Goal: Task Accomplishment & Management: Complete application form

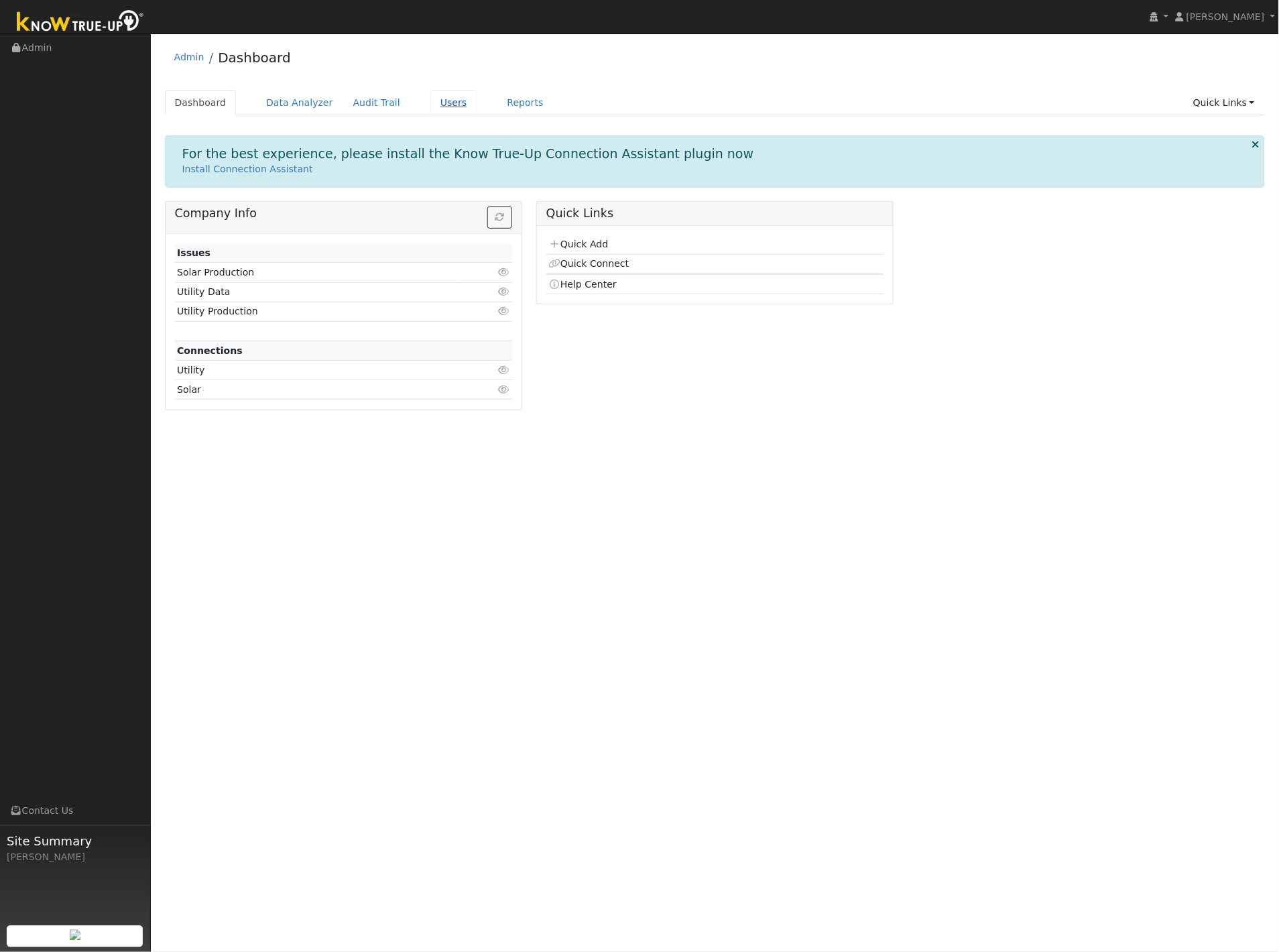
click at [430, 109] on link "Users" at bounding box center [453, 103] width 47 height 25
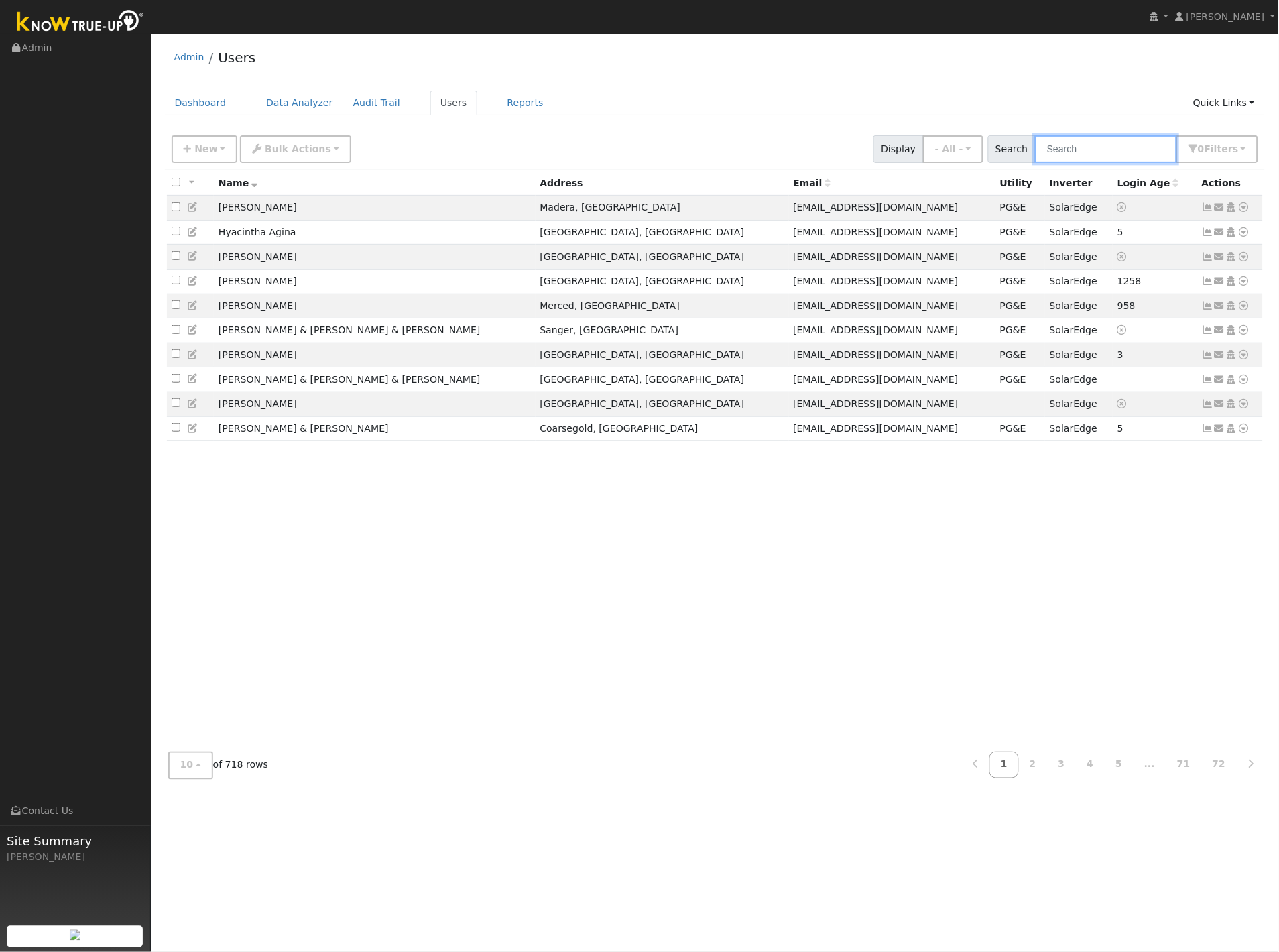
click at [1126, 149] on input "text" at bounding box center [1106, 149] width 142 height 27
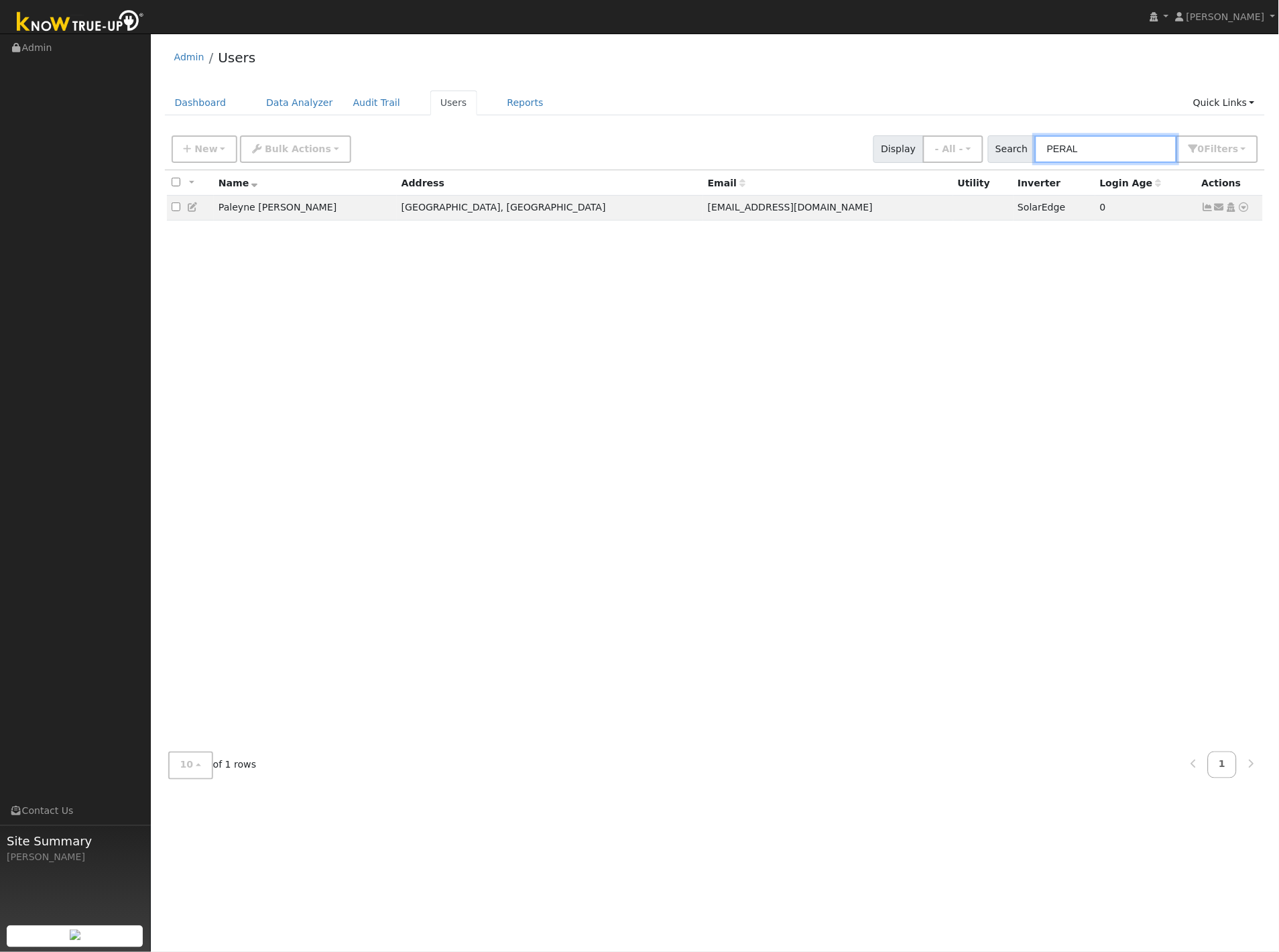
type input "PERAL"
click at [792, 76] on div "Admin Users" at bounding box center [715, 61] width 1100 height 41
click at [808, 67] on div "Admin Users" at bounding box center [715, 61] width 1100 height 41
click at [838, 58] on div "Admin Users" at bounding box center [715, 61] width 1100 height 41
click at [628, 116] on div "Dashboard Data Analyzer Audit Trail Users Reports Quick Links Quick Add Quick C…" at bounding box center [715, 109] width 1100 height 38
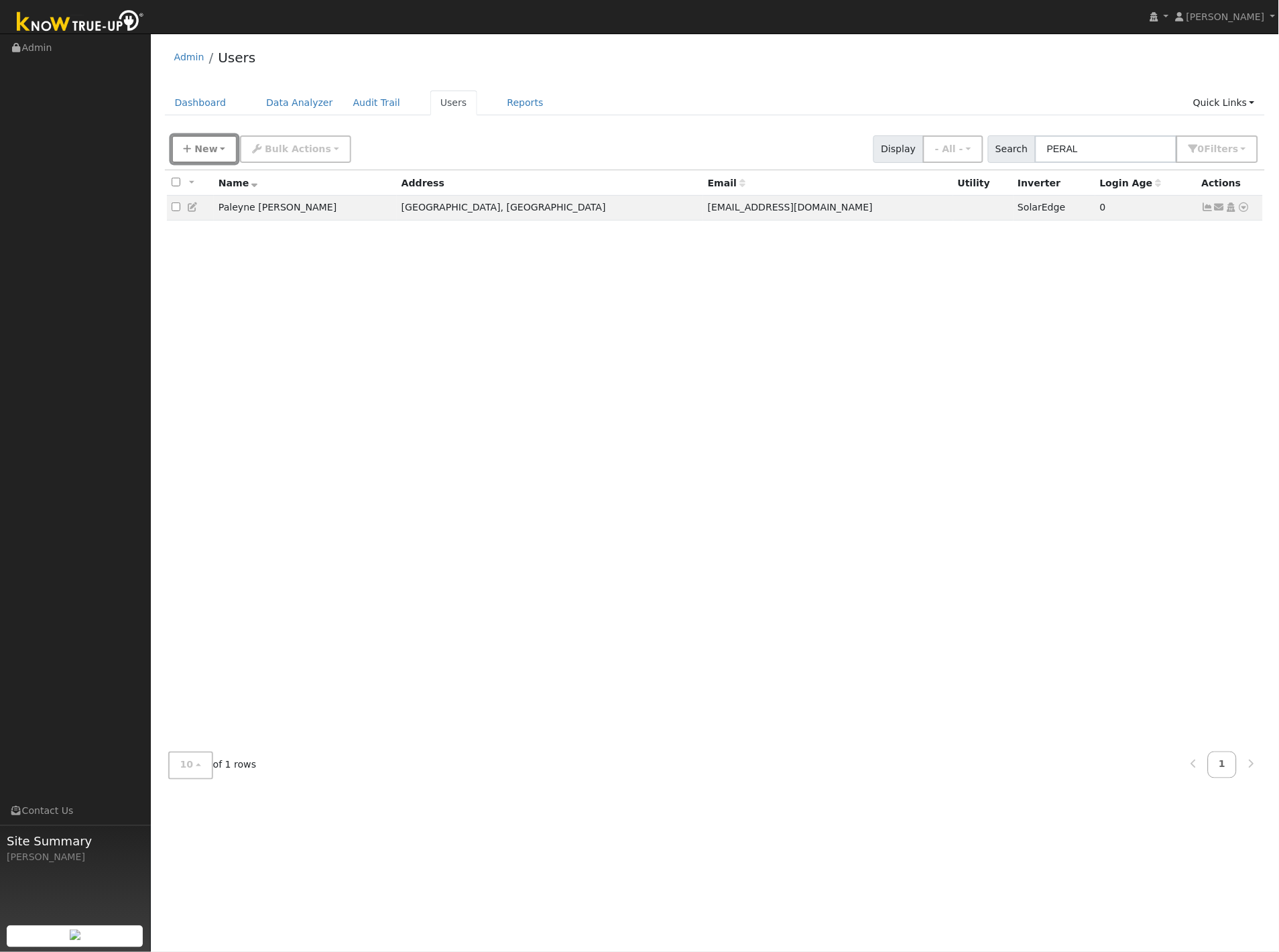
click at [201, 146] on span "New" at bounding box center [206, 149] width 23 height 10
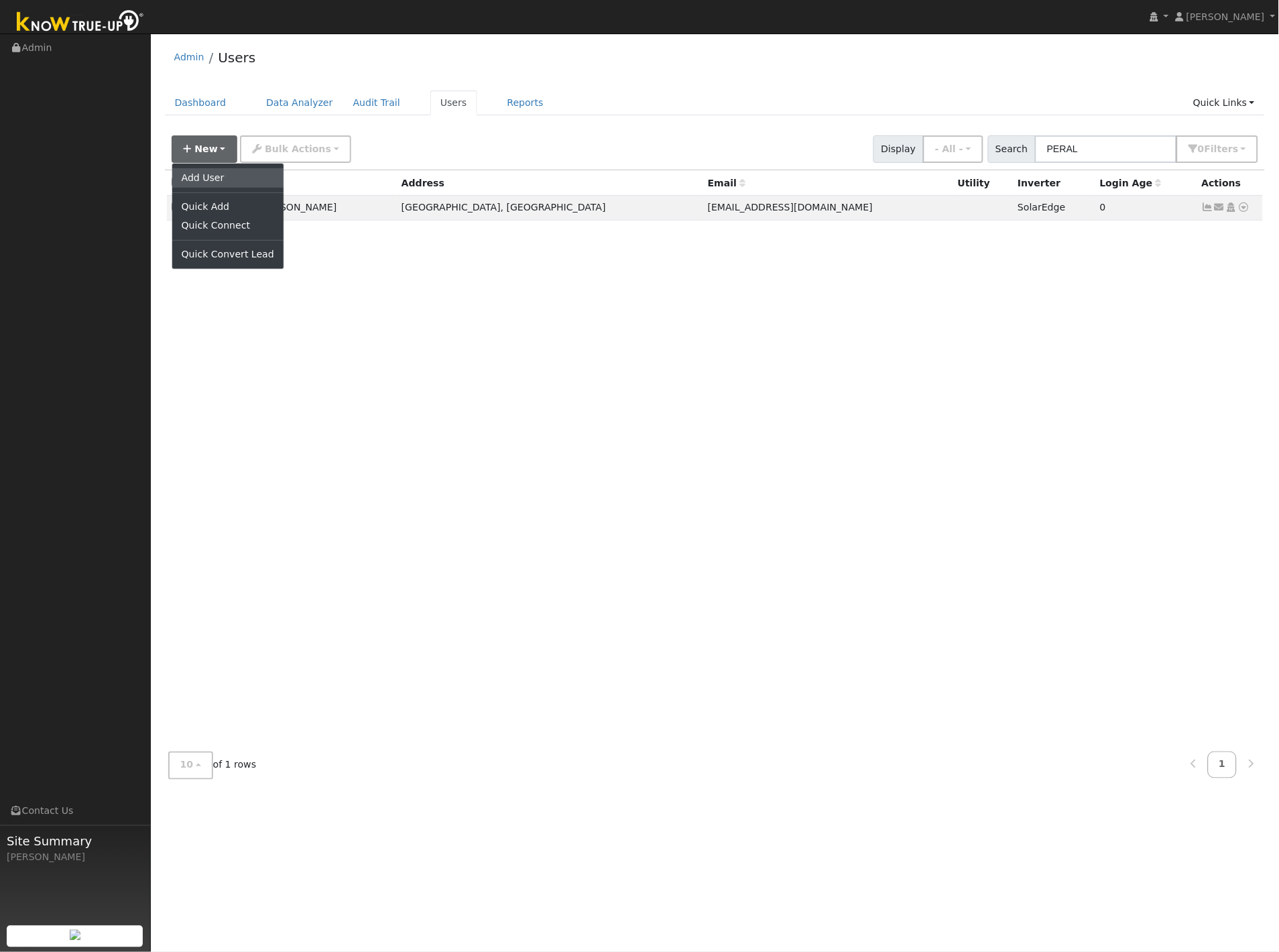
click at [199, 175] on link "Add User" at bounding box center [228, 177] width 112 height 19
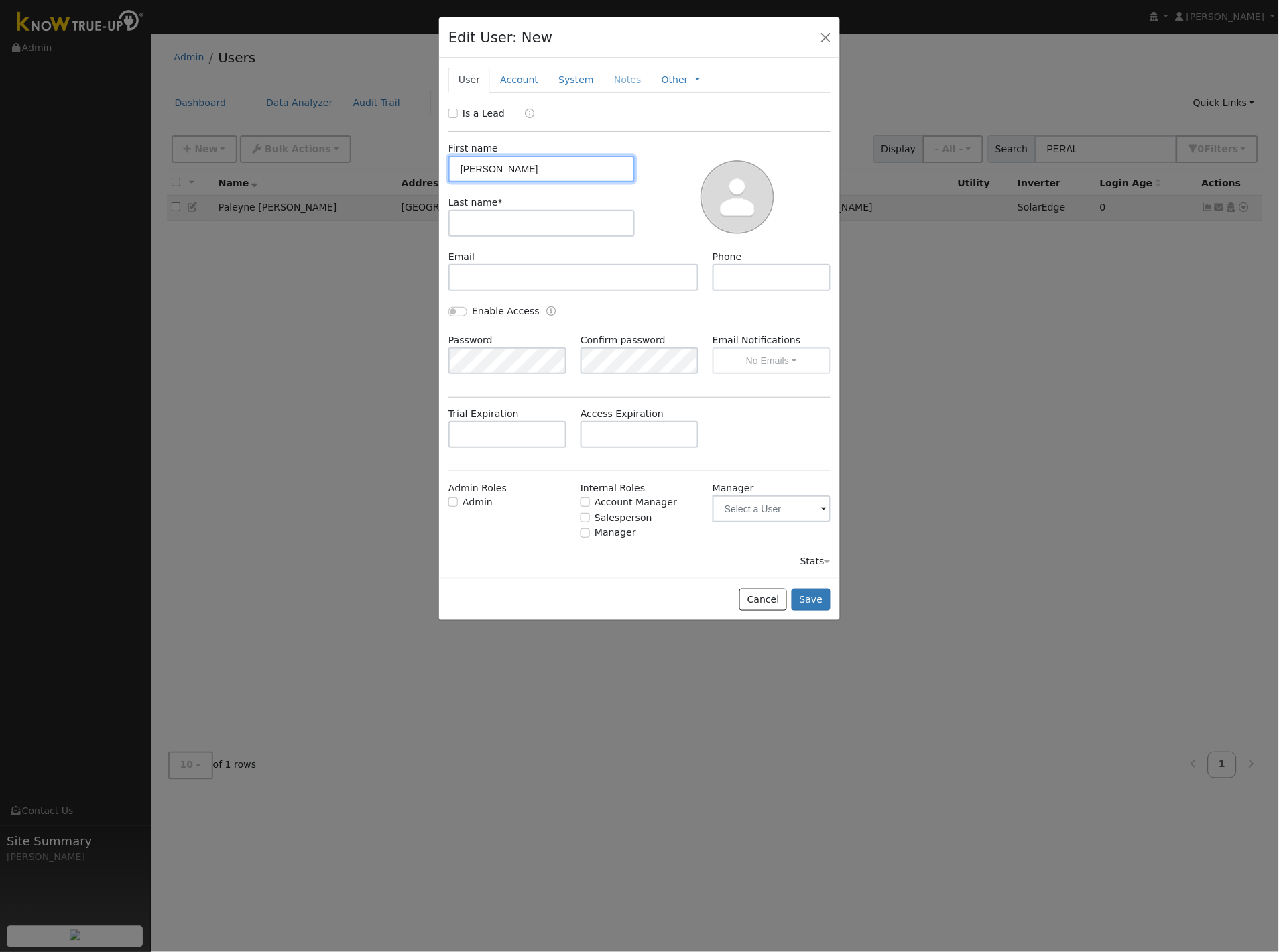
type input "[PERSON_NAME]"
click at [582, 279] on input "text" at bounding box center [573, 278] width 250 height 27
paste input "[EMAIL_ADDRESS][DOMAIN_NAME]"
click at [494, 276] on input "[EMAIL_ADDRESS][DOMAIN_NAME]" at bounding box center [573, 278] width 250 height 27
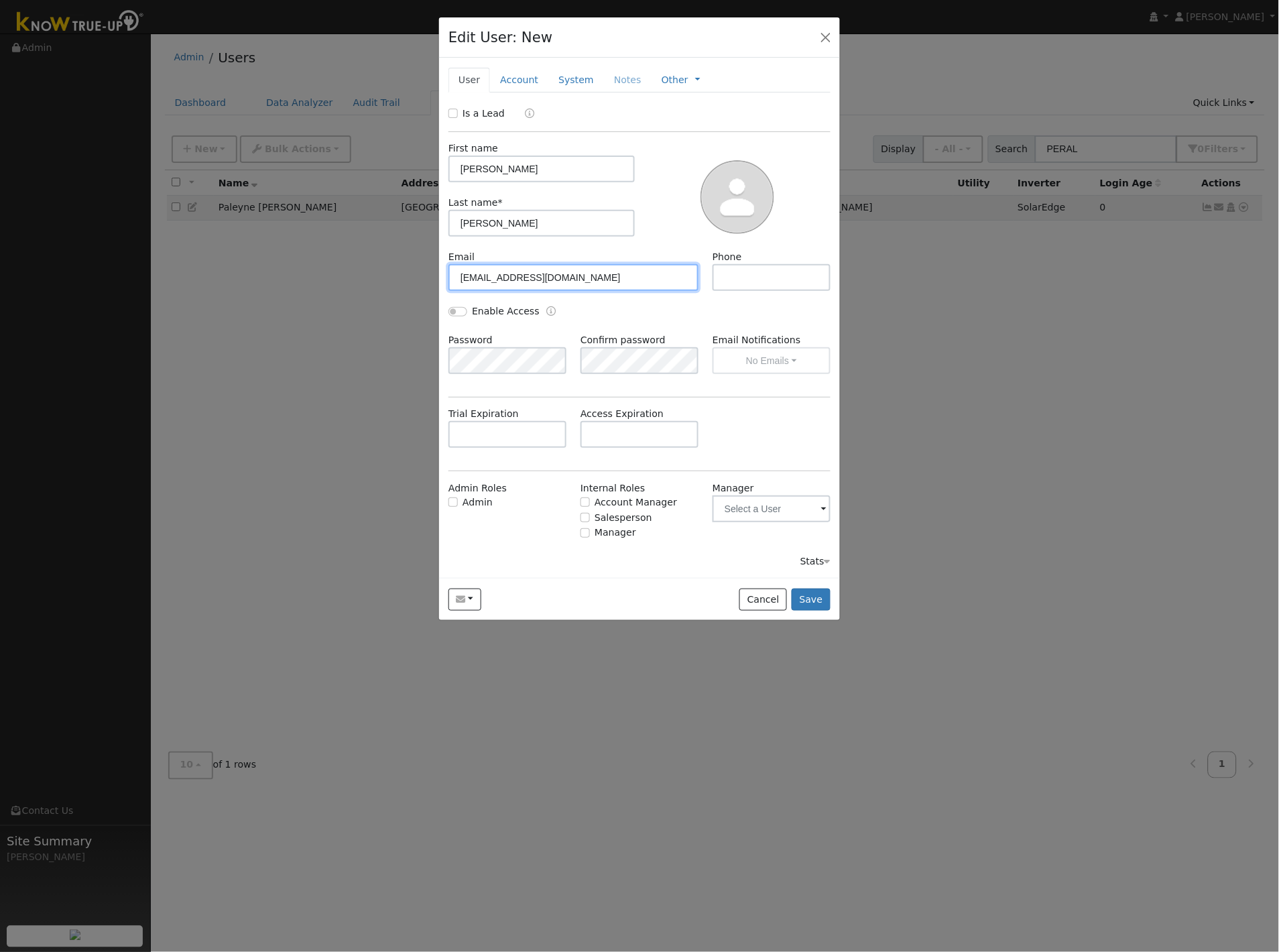
type input "[EMAIL_ADDRESS][DOMAIN_NAME]"
click at [782, 280] on input "text" at bounding box center [771, 278] width 118 height 27
type input "5593047331"
click at [462, 311] on input "Enable Access" at bounding box center [457, 311] width 19 height 9
checkbox input "true"
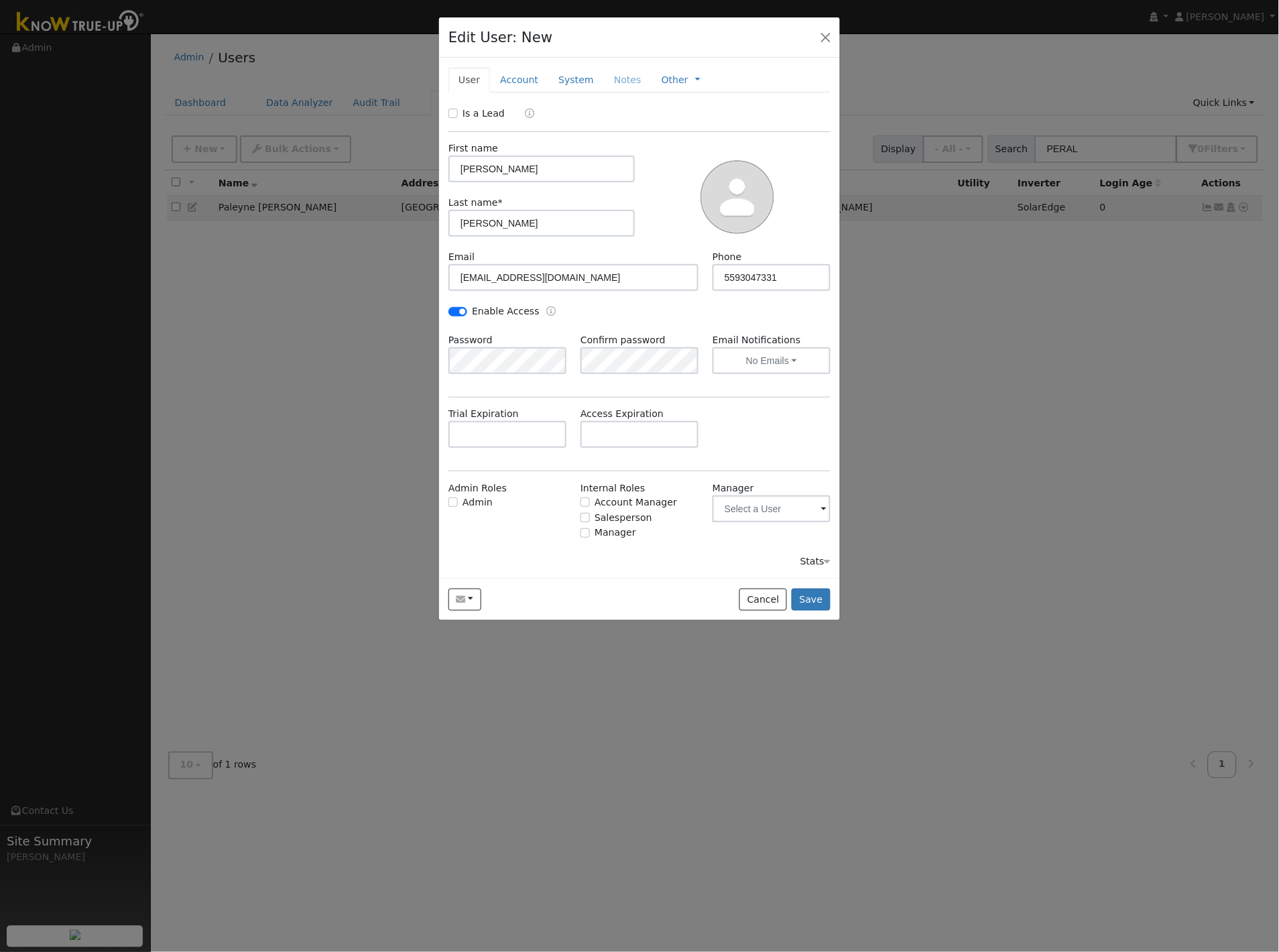
click at [624, 303] on div "Email [EMAIL_ADDRESS][DOMAIN_NAME] Phone [PHONE_NUMBER]" at bounding box center [640, 278] width 396 height 54
click at [514, 75] on link "Account" at bounding box center [520, 80] width 59 height 25
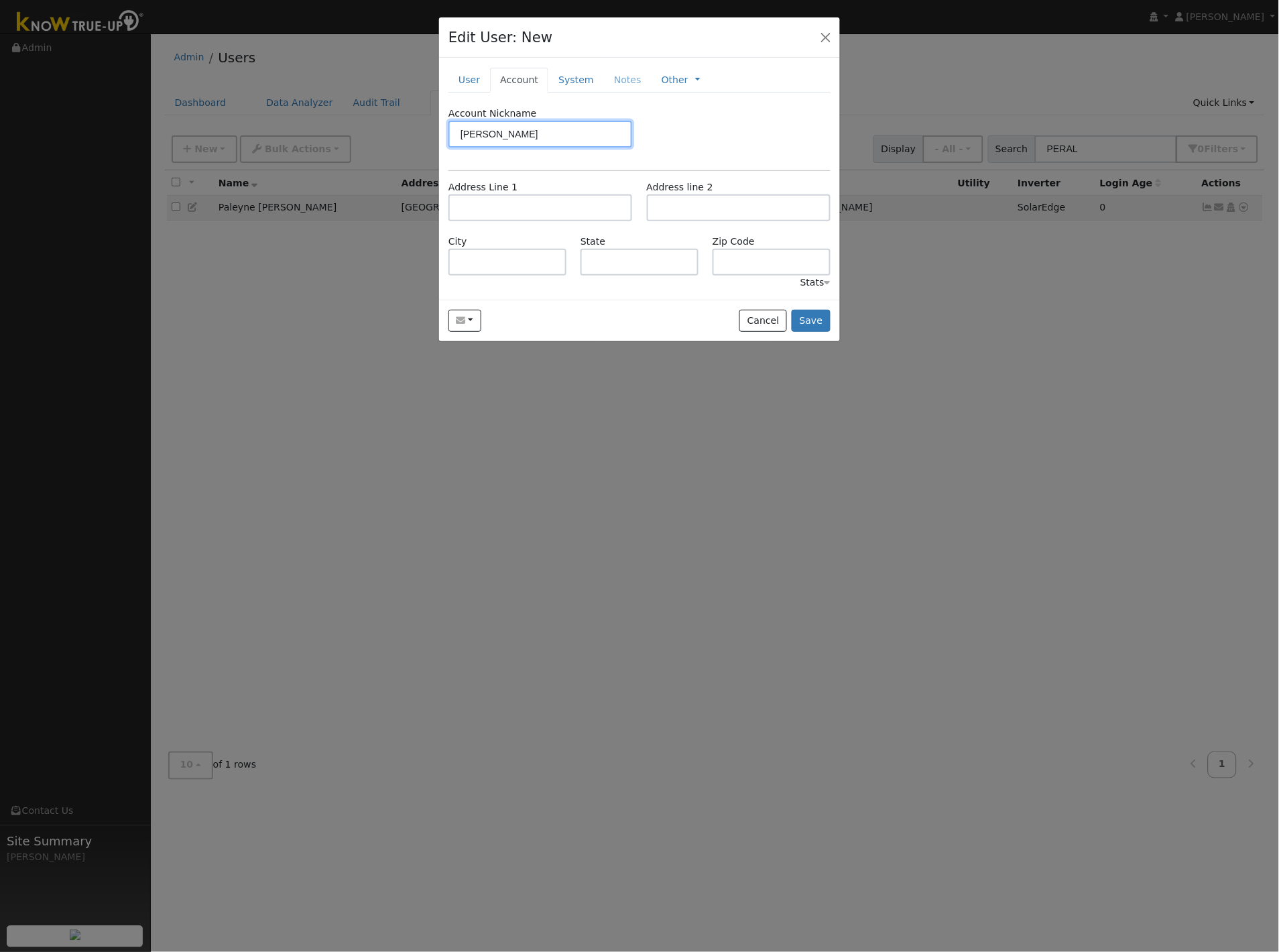
type input "[PERSON_NAME]"
click at [544, 197] on input "text" at bounding box center [540, 208] width 183 height 27
type input "[STREET_ADDRESS]"
type input "[GEOGRAPHIC_DATA]"
type input "CA"
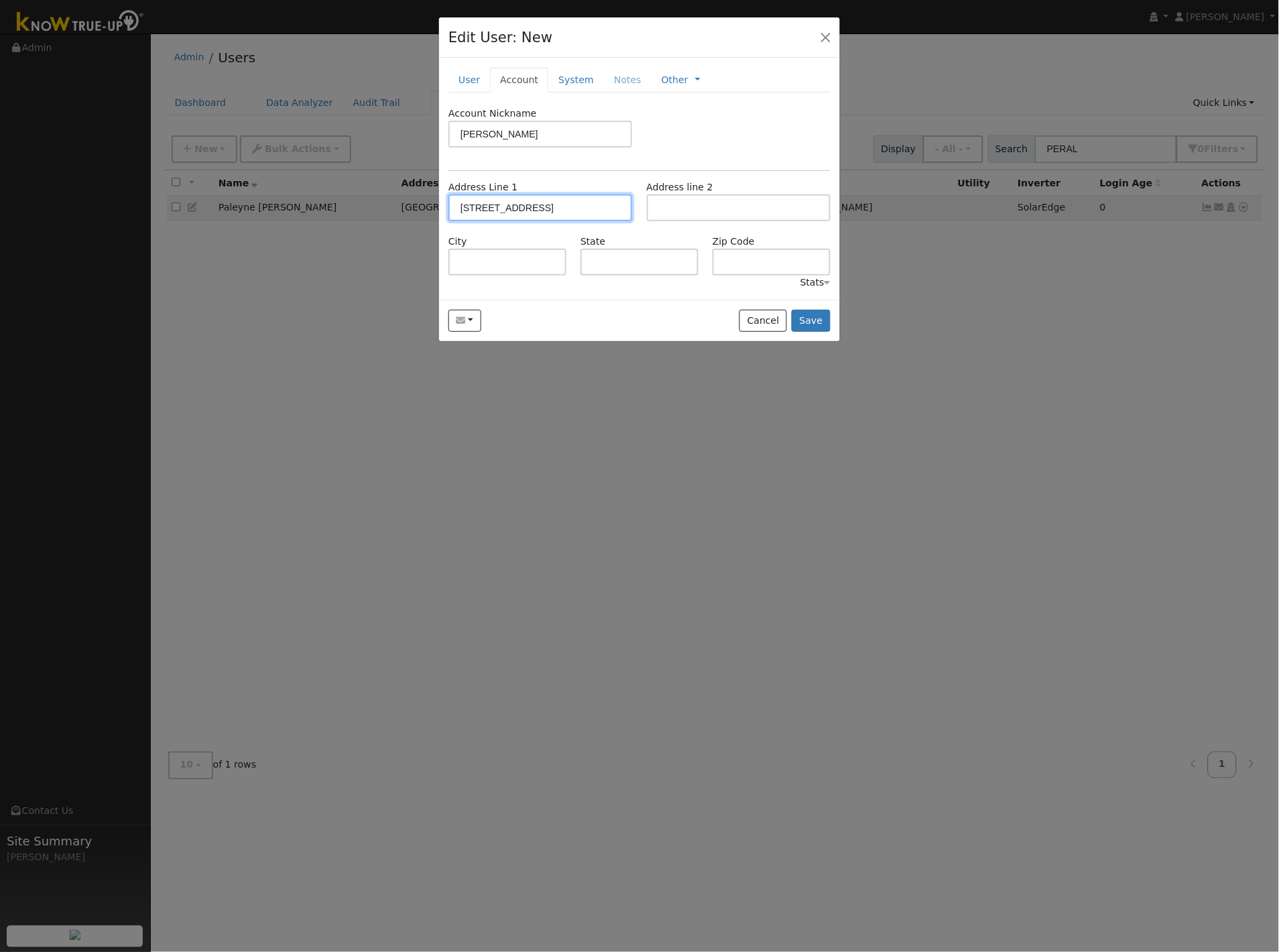
type input "93730"
click at [573, 82] on link "System" at bounding box center [576, 80] width 56 height 25
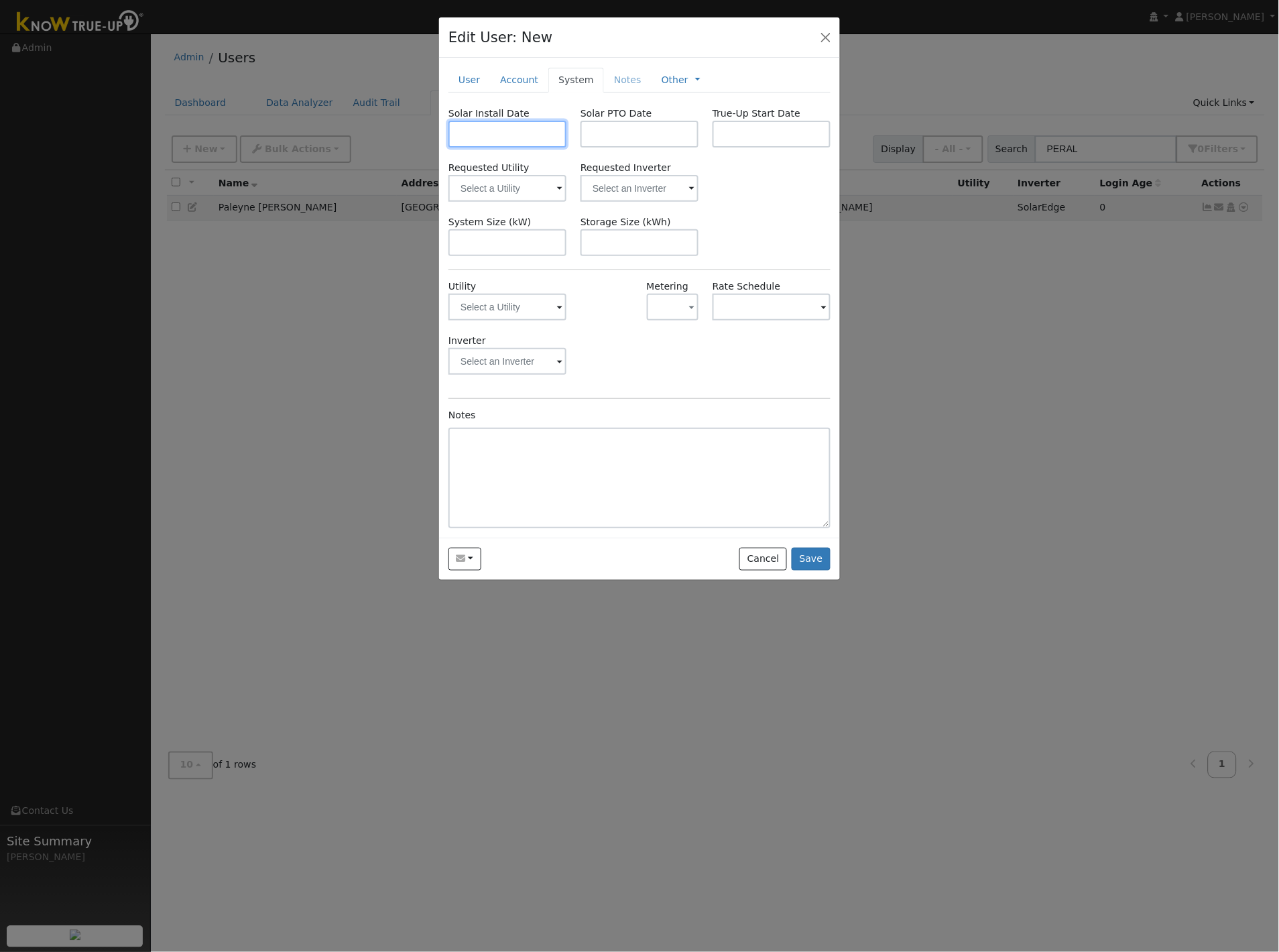
click at [520, 130] on input "text" at bounding box center [507, 134] width 118 height 27
click at [605, 167] on span at bounding box center [610, 165] width 9 height 8
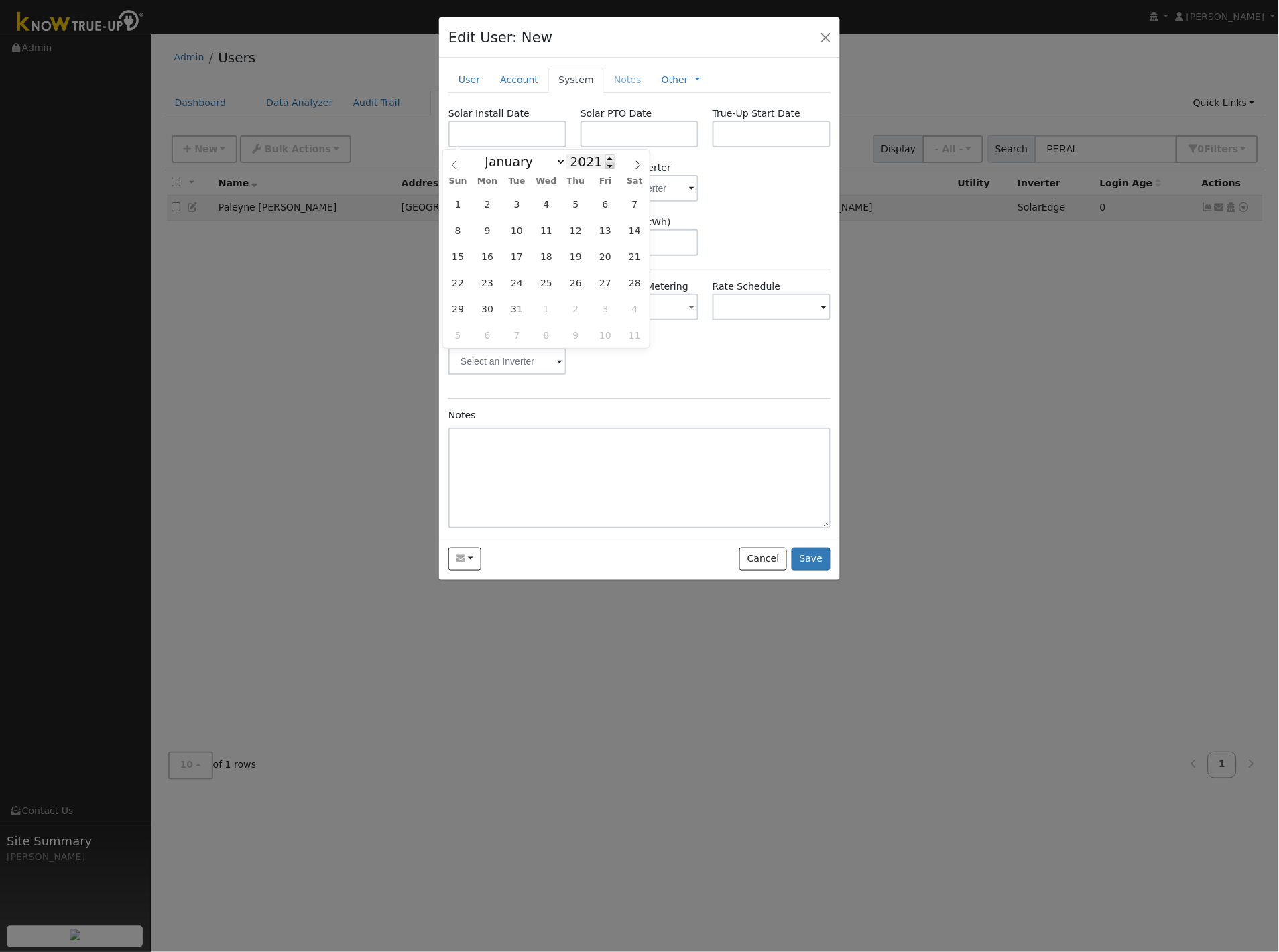
click at [605, 167] on span at bounding box center [610, 165] width 9 height 8
type input "2017"
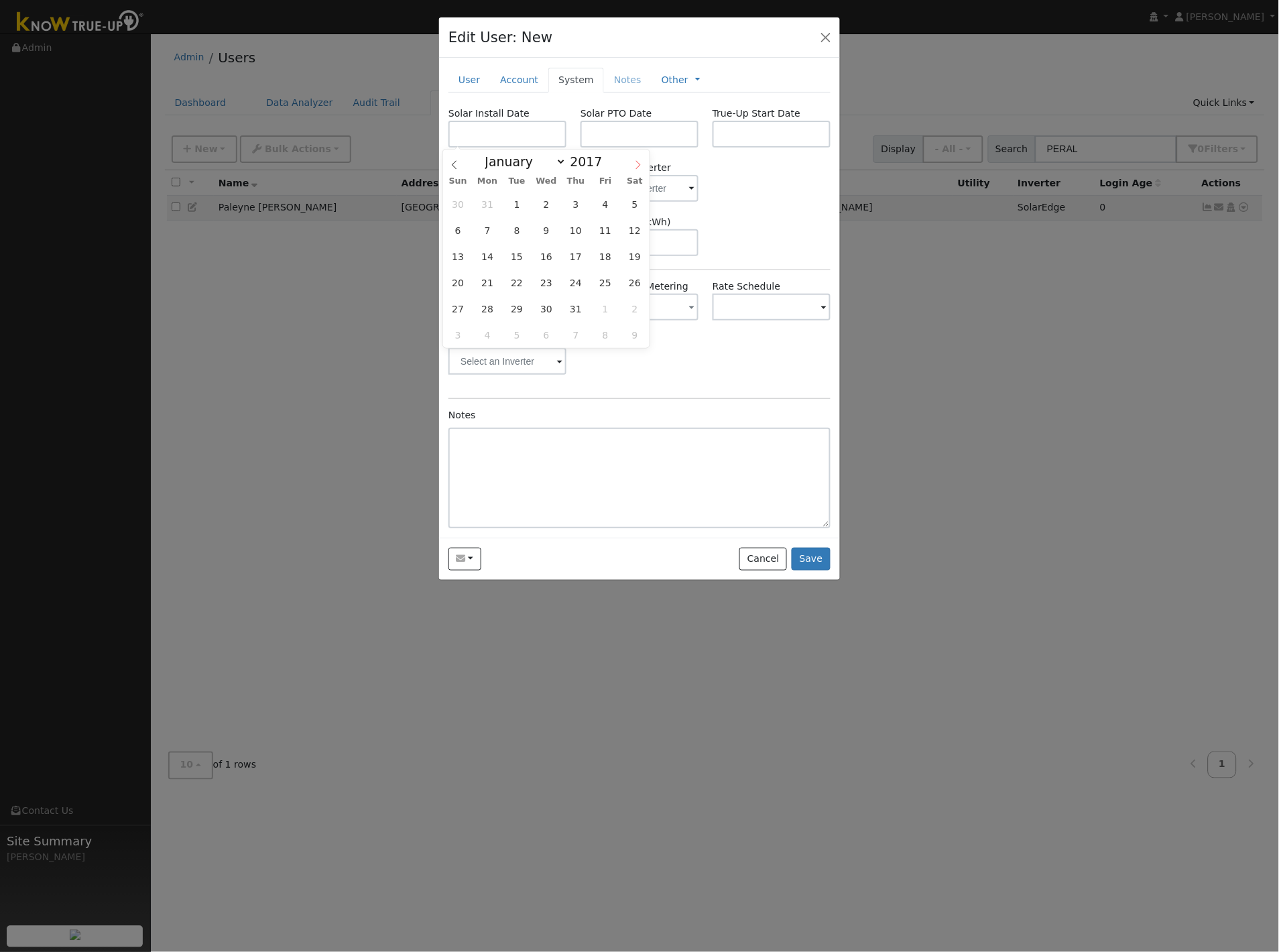
click at [641, 165] on icon at bounding box center [637, 165] width 9 height 9
select select "8"
click at [580, 286] on span "21" at bounding box center [575, 282] width 26 height 26
type input "[DATE]"
click at [770, 193] on div "Requested Utility Requested Inverter" at bounding box center [640, 181] width 396 height 41
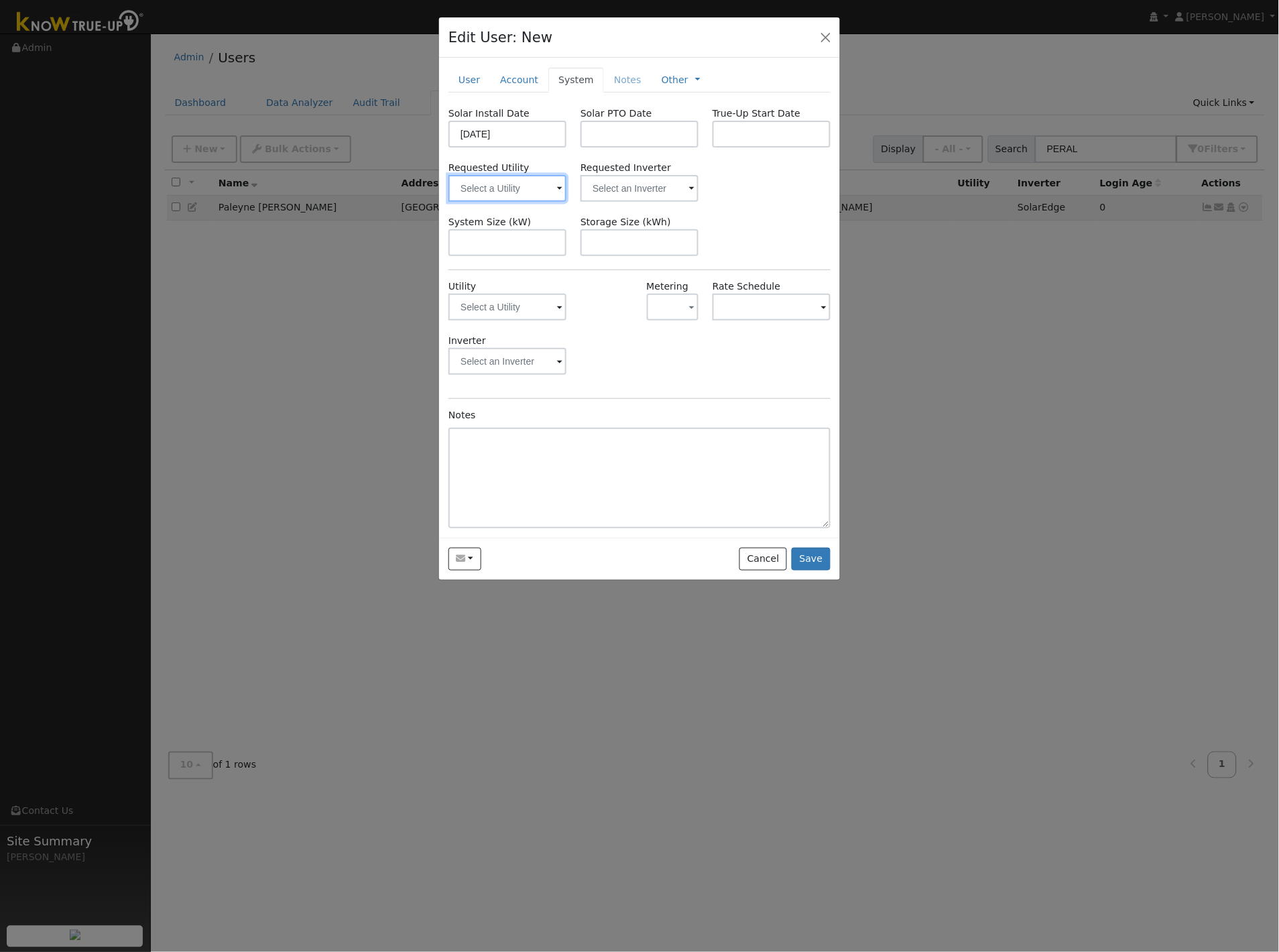
click at [520, 188] on input "text" at bounding box center [507, 188] width 118 height 27
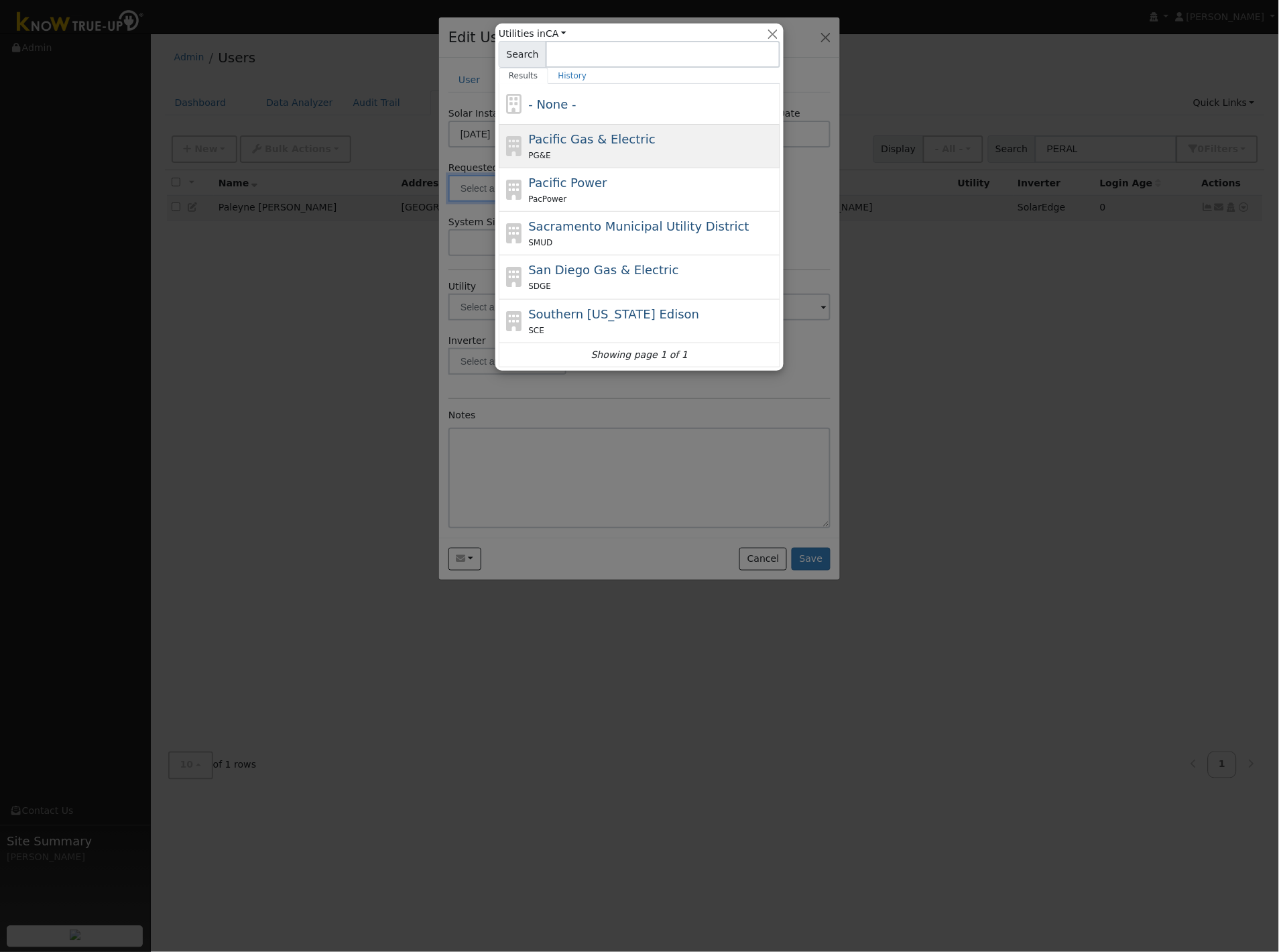
click at [552, 141] on span "Pacific Gas & Electric" at bounding box center [592, 139] width 127 height 14
type input "Pacific Gas & Electric"
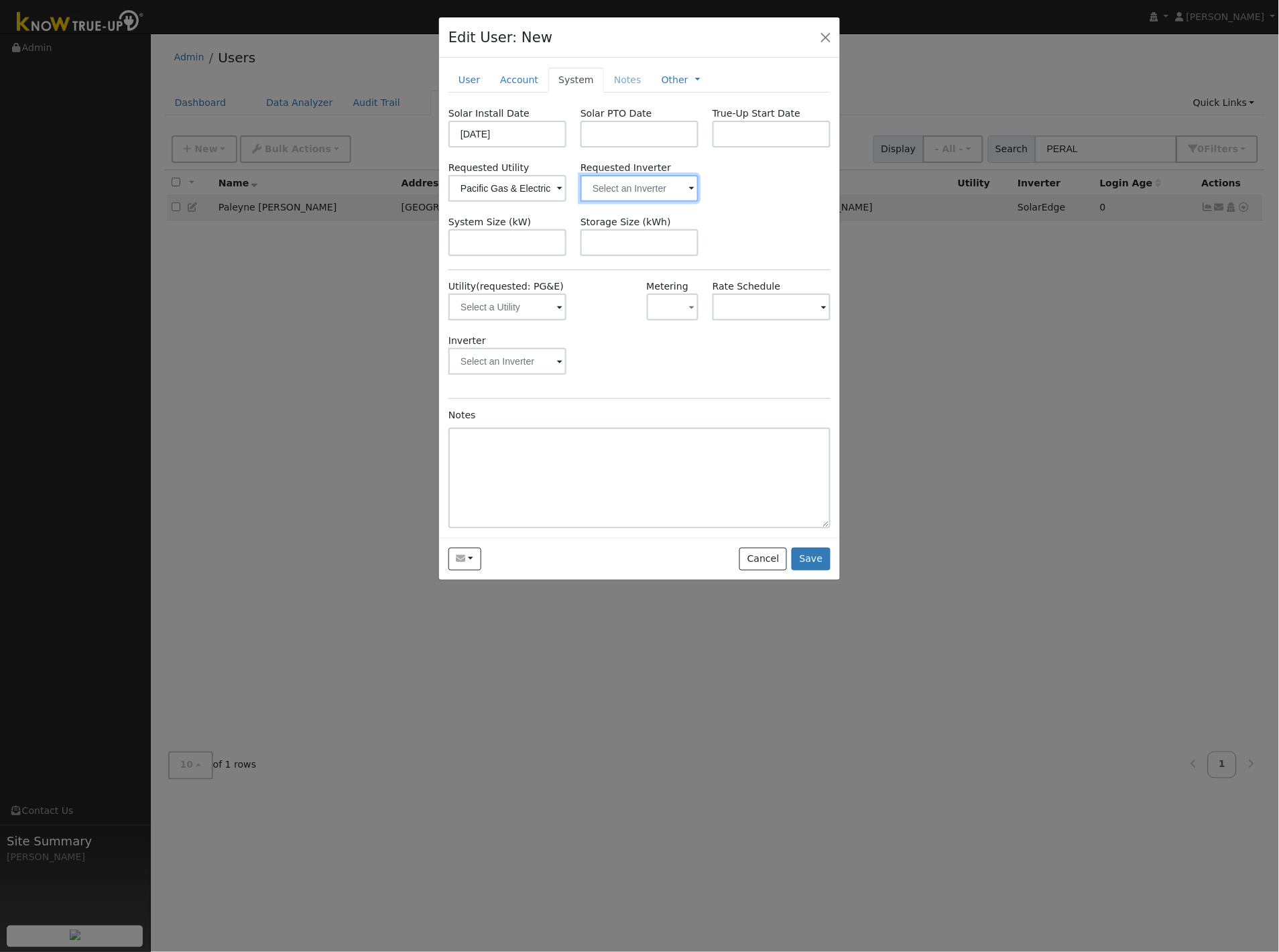
click at [566, 185] on input "text" at bounding box center [507, 188] width 118 height 27
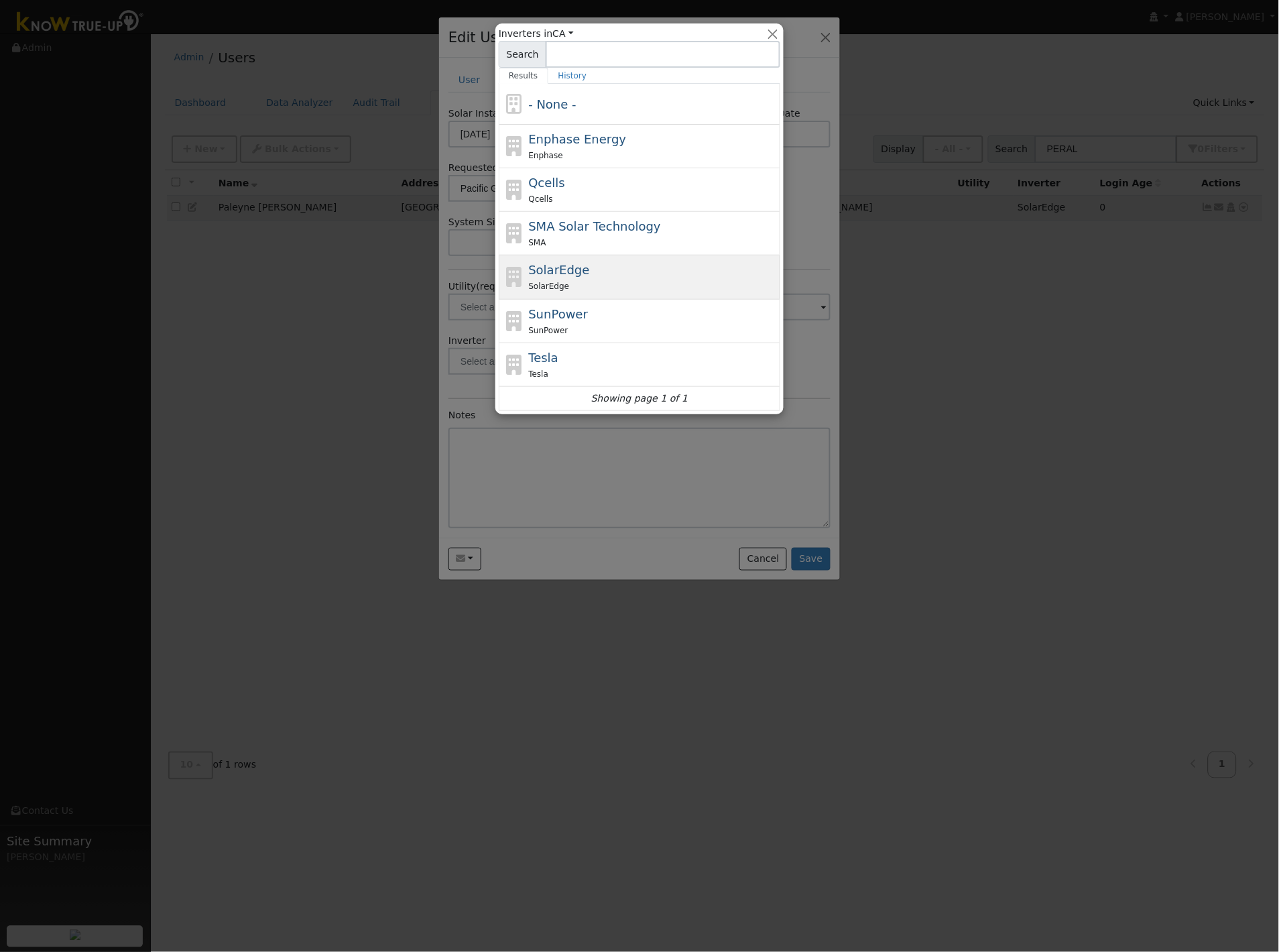
click at [562, 275] on span "SolarEdge" at bounding box center [559, 270] width 61 height 14
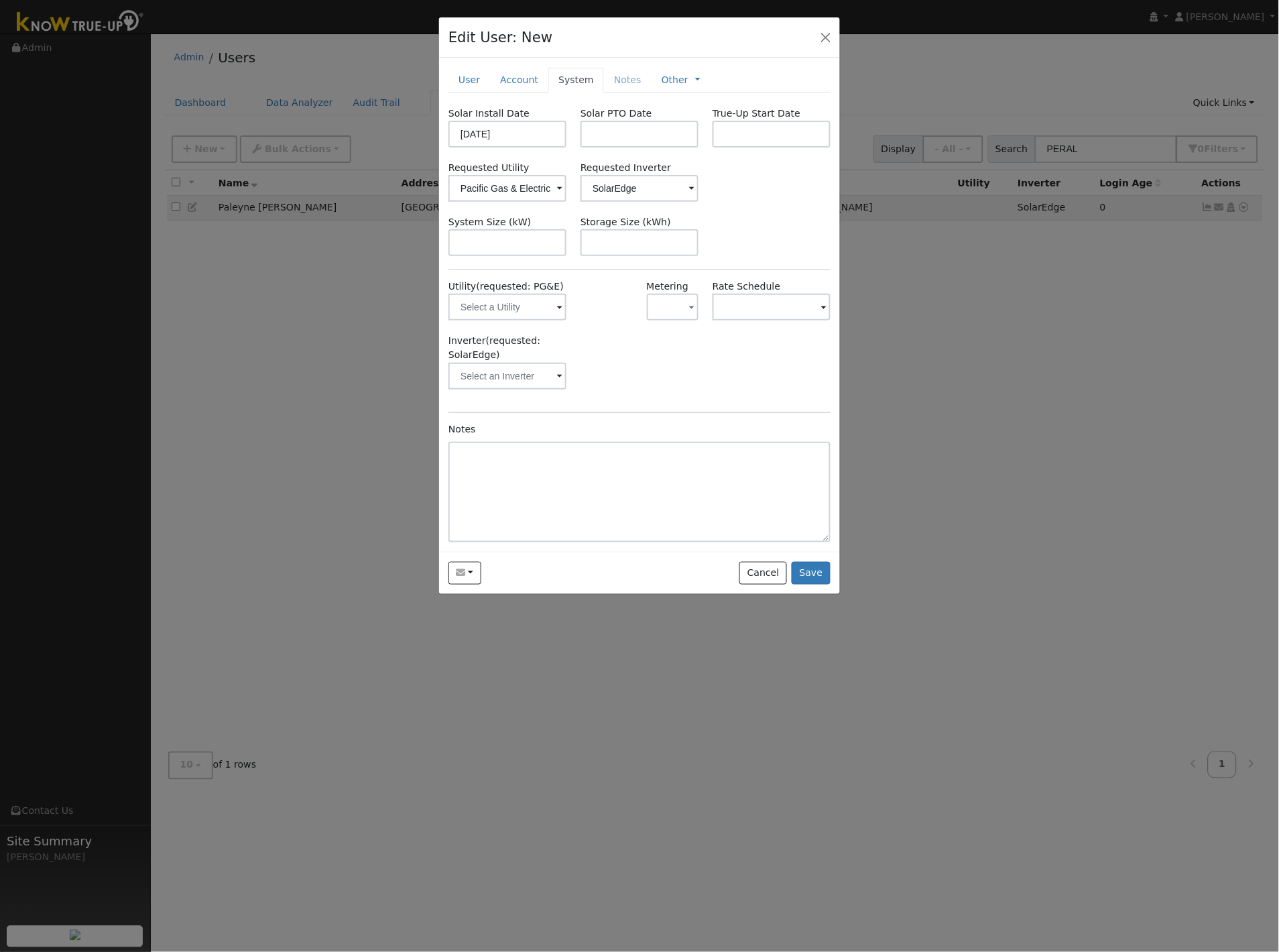
type input "SolarEdge"
click at [521, 247] on input "text" at bounding box center [507, 243] width 118 height 27
type input "12.4"
click at [526, 318] on input "text" at bounding box center [507, 307] width 118 height 27
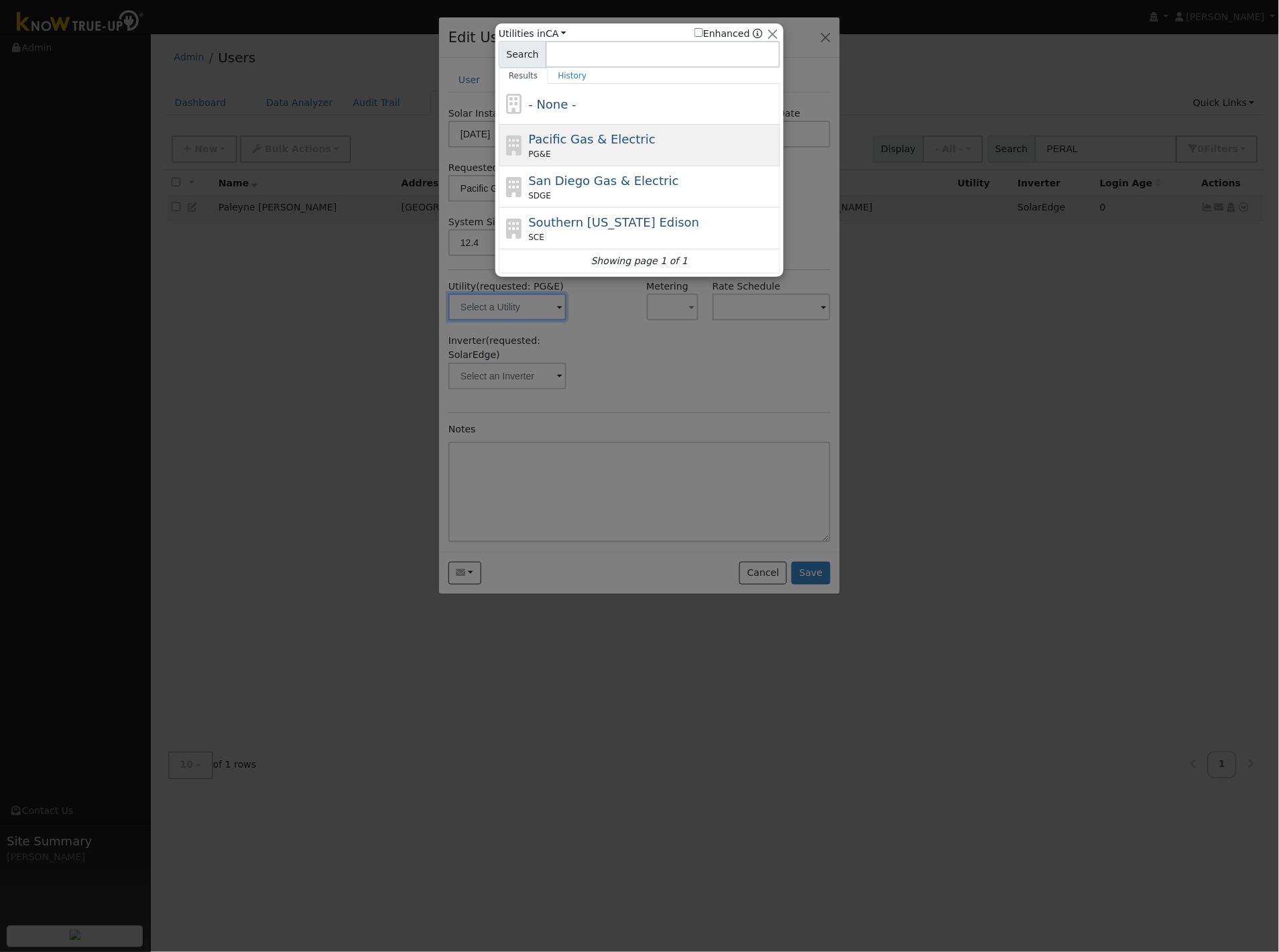
click at [585, 142] on span "Pacific Gas & Electric" at bounding box center [592, 139] width 127 height 14
type input "PG&E"
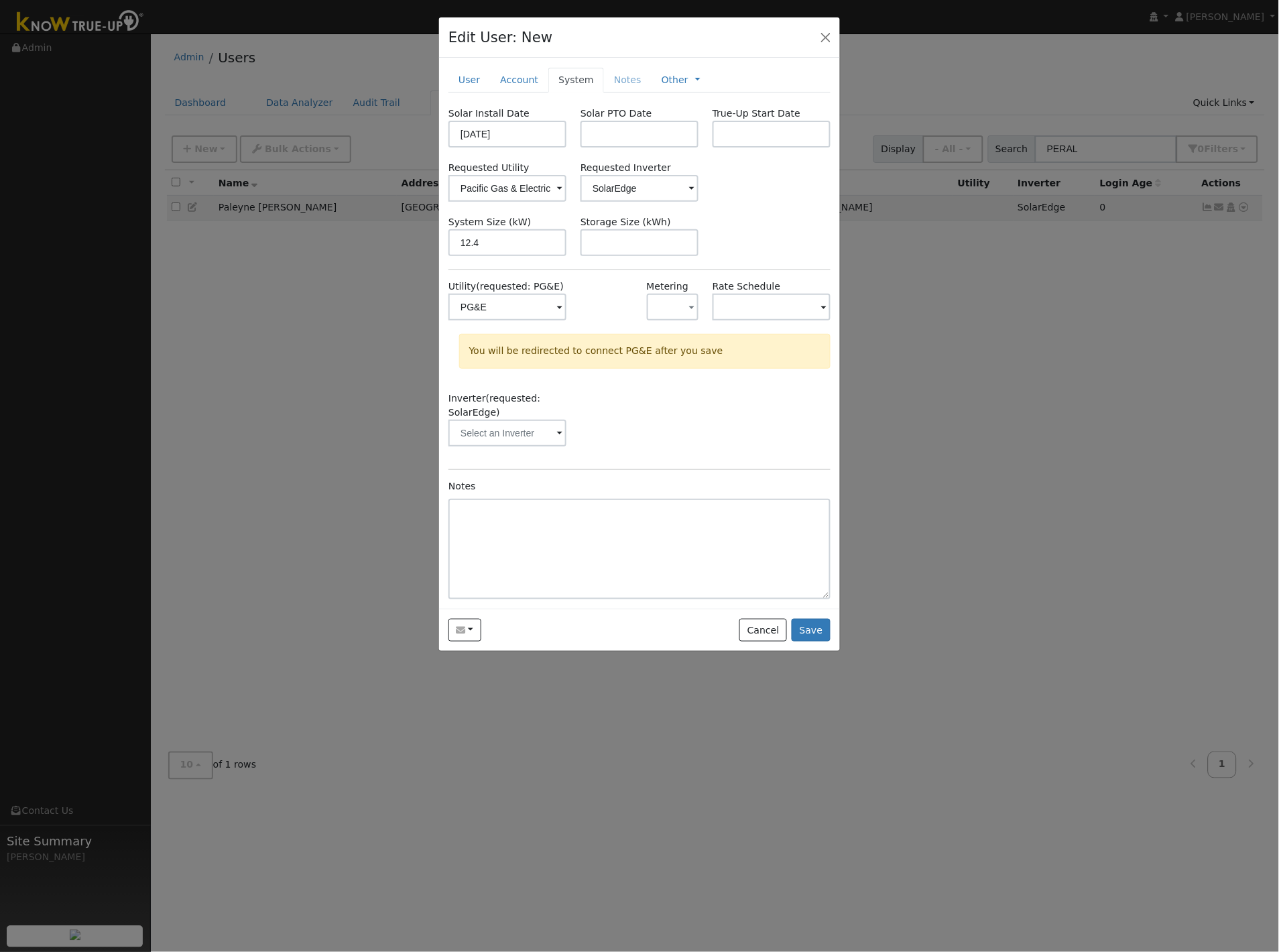
click at [748, 234] on div "System Size (kW) 12.4 Storage Size (kWh)" at bounding box center [640, 236] width 396 height 41
click at [671, 308] on button "button" at bounding box center [673, 307] width 52 height 27
click at [679, 360] on link "NEM" at bounding box center [695, 356] width 93 height 19
click at [737, 221] on div "System Size (kW) 12.4 Storage Size (kWh)" at bounding box center [640, 236] width 396 height 41
click at [566, 305] on input "text" at bounding box center [507, 307] width 118 height 27
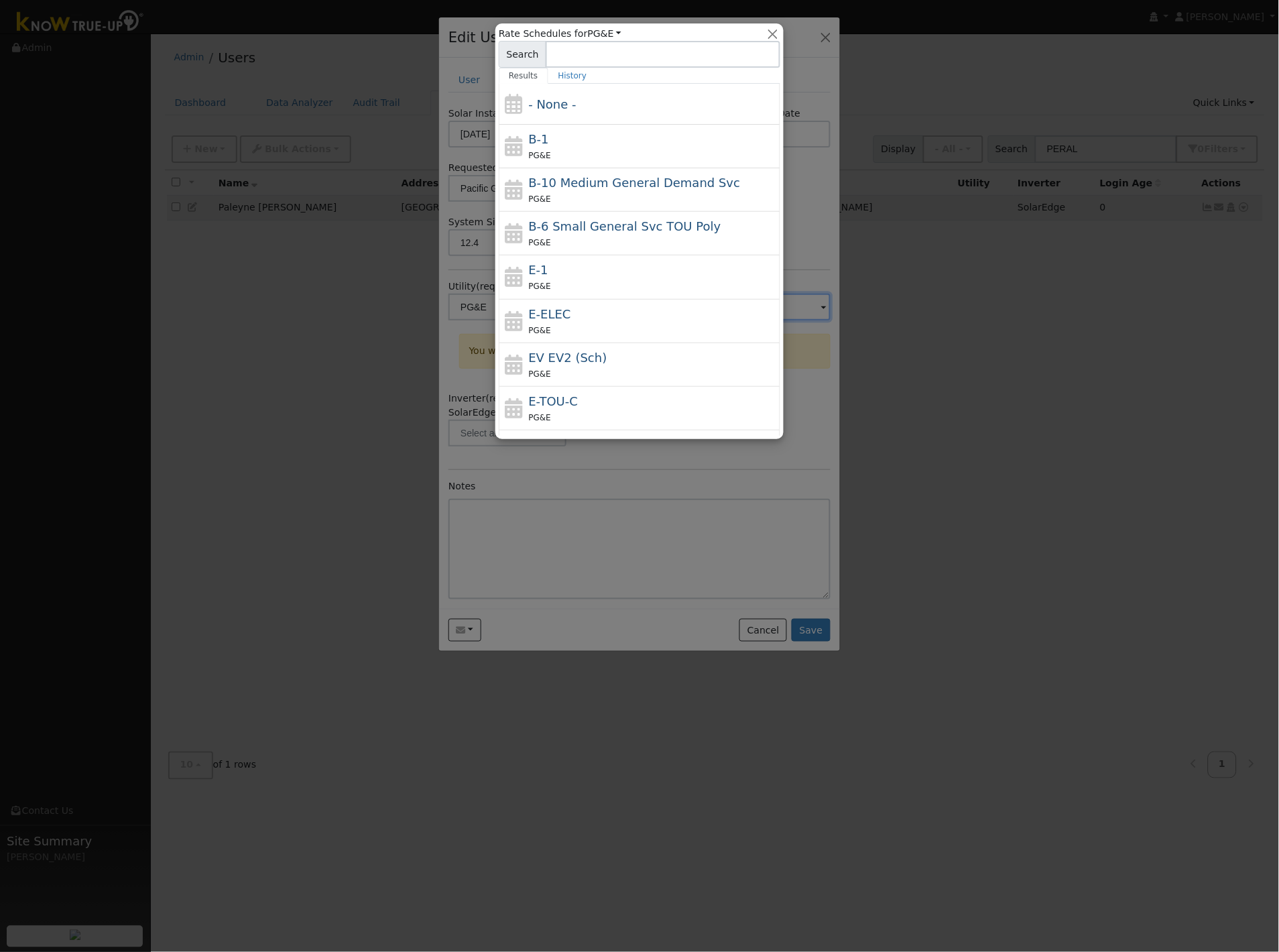
click at [800, 192] on div at bounding box center [640, 476] width 1279 height 952
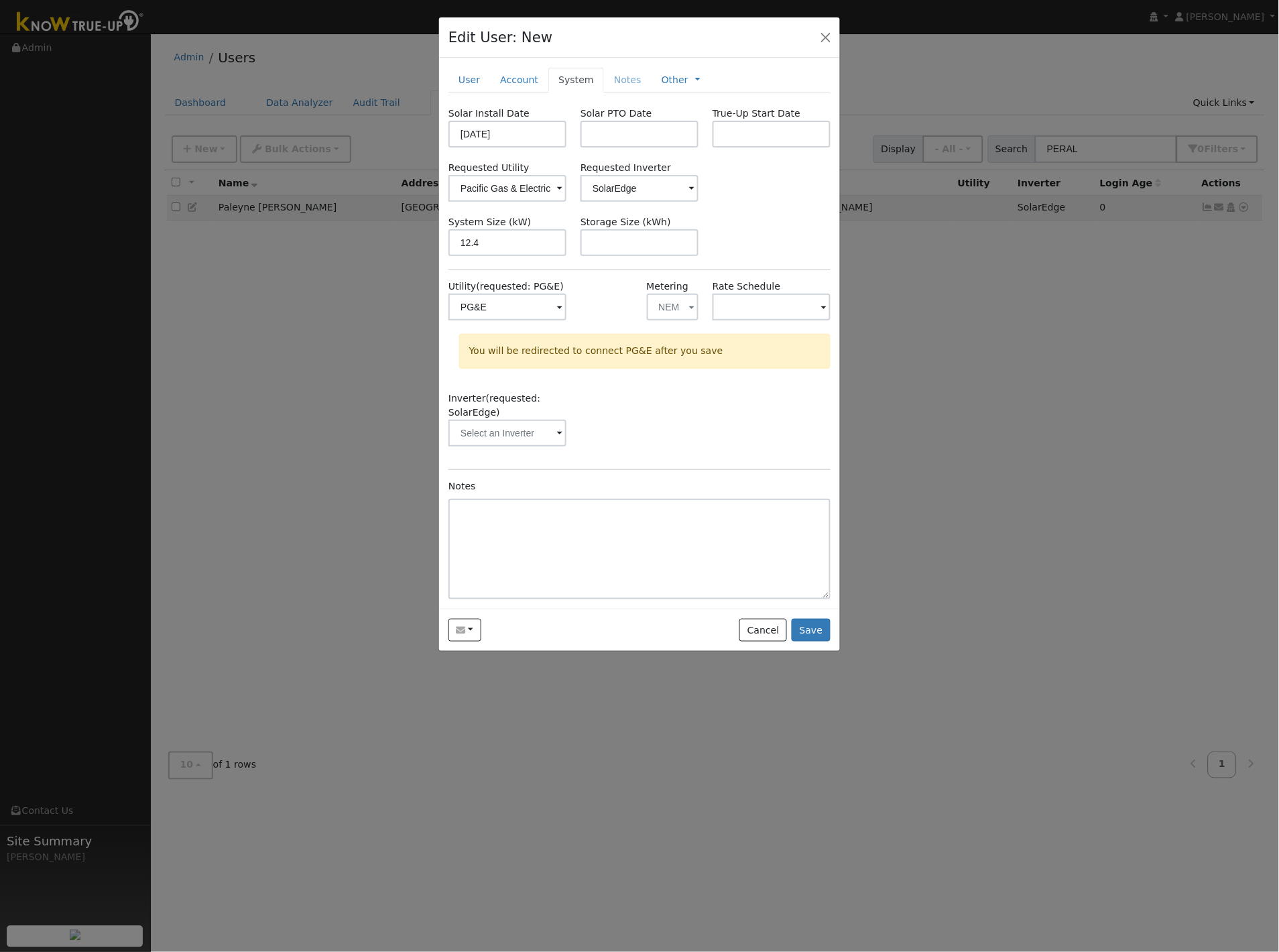
click at [762, 196] on div "Requested Utility Pacific Gas & Electric Requested Inverter SolarEdge" at bounding box center [640, 181] width 396 height 41
click at [763, 186] on div "Requested Utility Pacific Gas & Electric Requested Inverter SolarEdge" at bounding box center [640, 181] width 396 height 41
click at [524, 320] on input "text" at bounding box center [507, 307] width 118 height 27
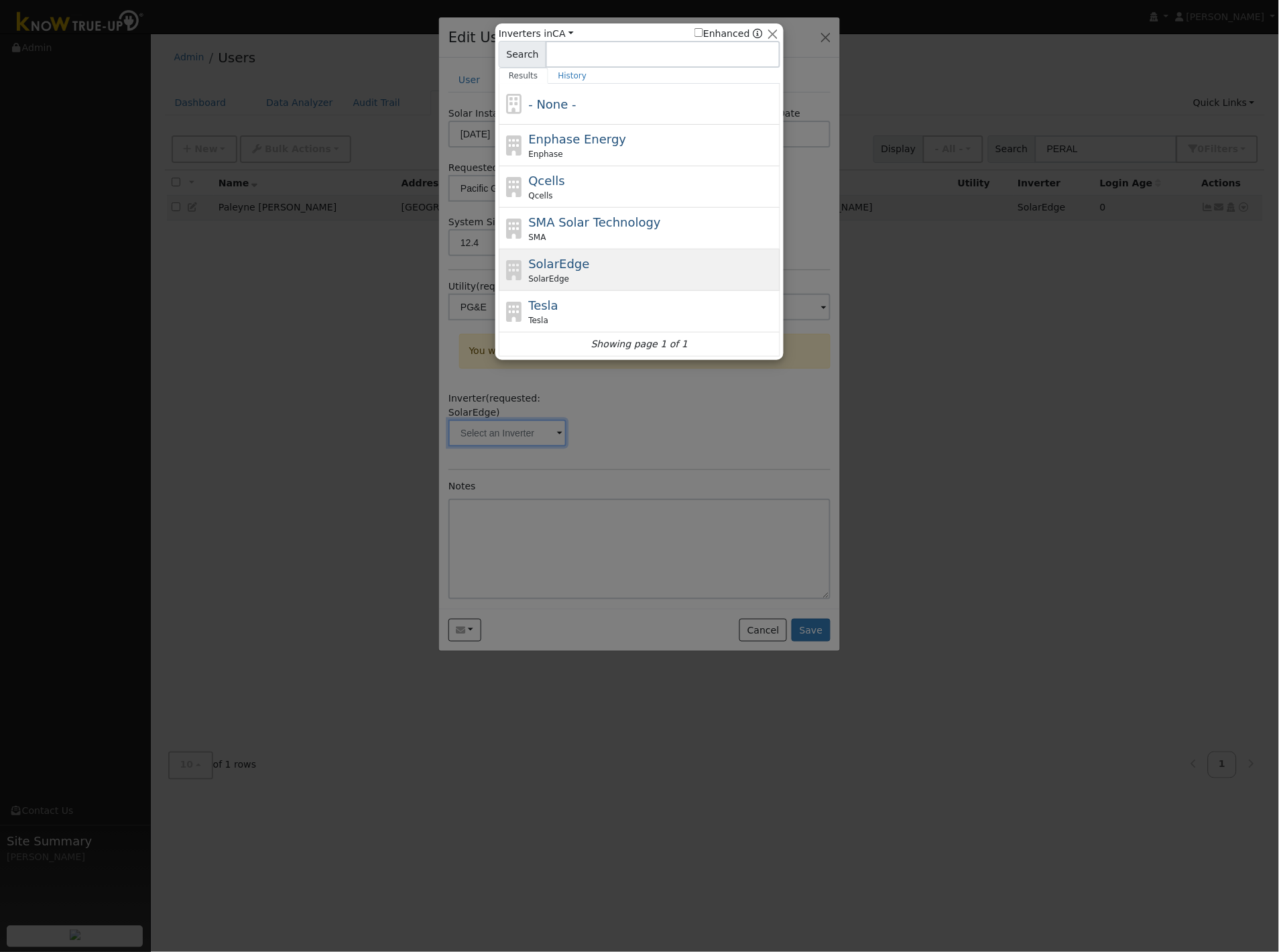
click at [554, 271] on span "SolarEdge" at bounding box center [559, 264] width 61 height 14
type input "SolarEdge"
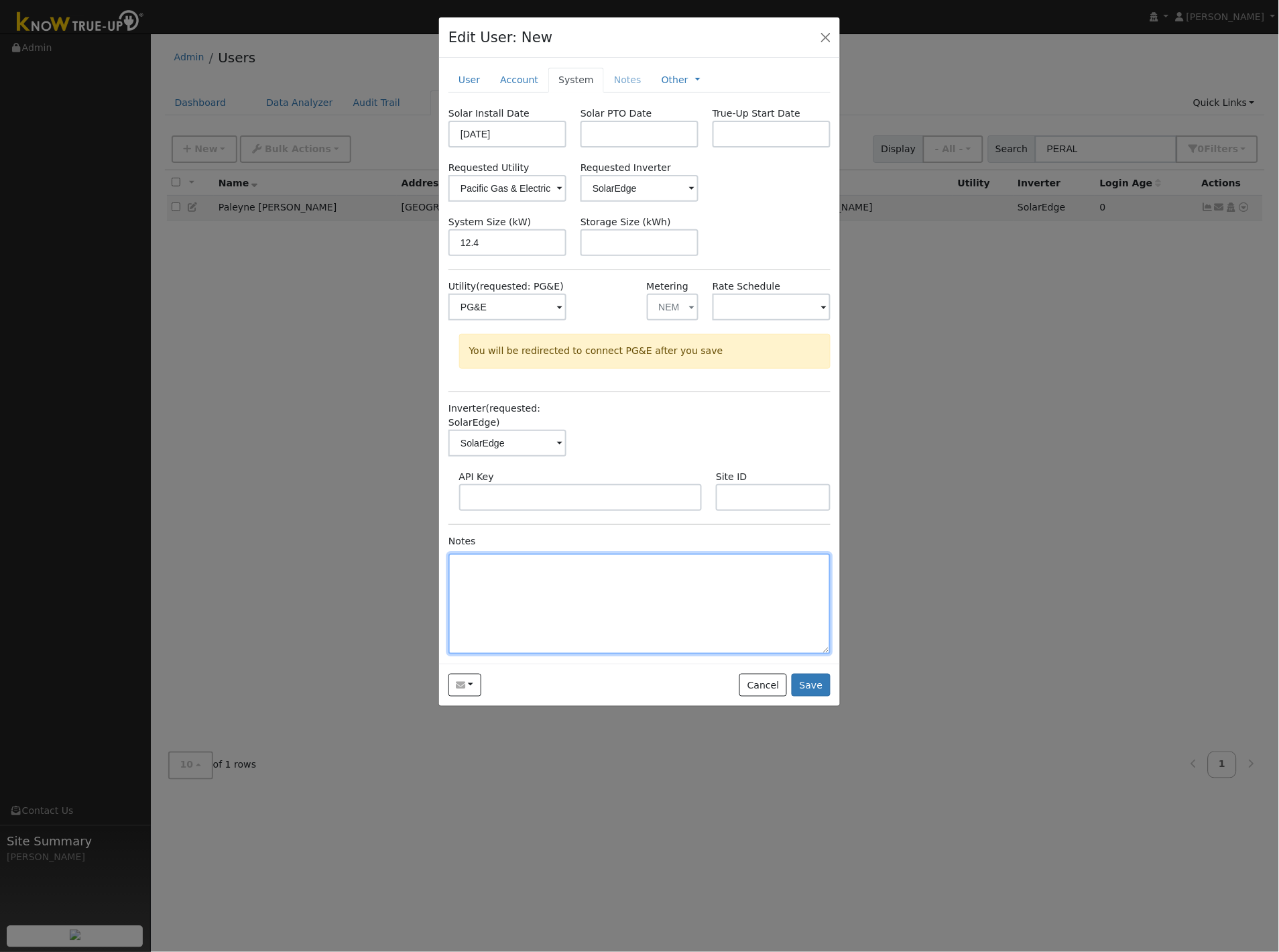
click at [543, 573] on textarea at bounding box center [640, 604] width 382 height 100
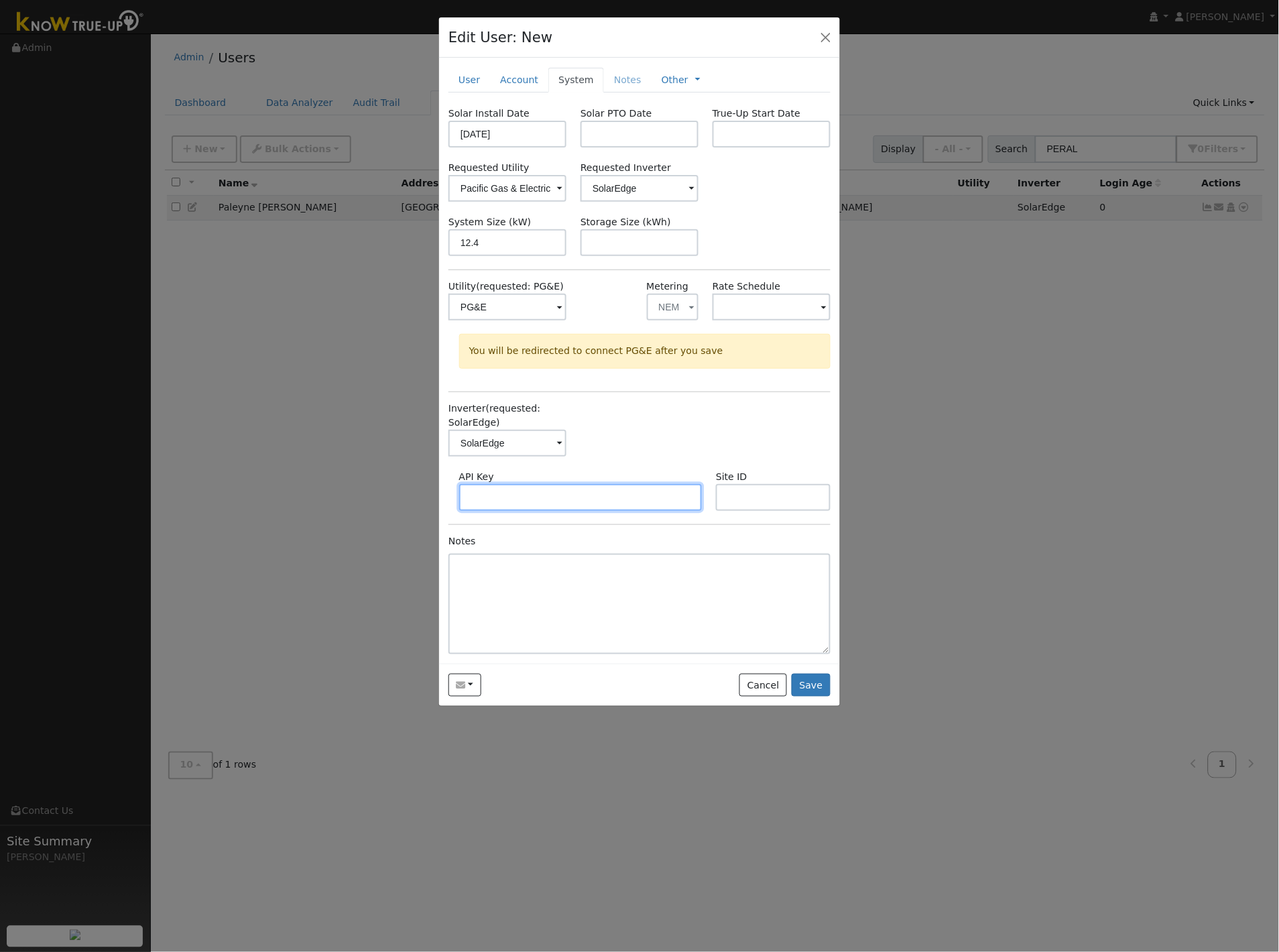
click at [541, 497] on input "text" at bounding box center [580, 497] width 243 height 27
paste input "A2VJHANPTPQ7C6CVWUGUUDST61SA7I5R"
type input "A2VJHANPTPQ7C6CVWUGUUDST61SA7I5R"
click at [750, 497] on input "text" at bounding box center [773, 497] width 114 height 27
paste input "579147"
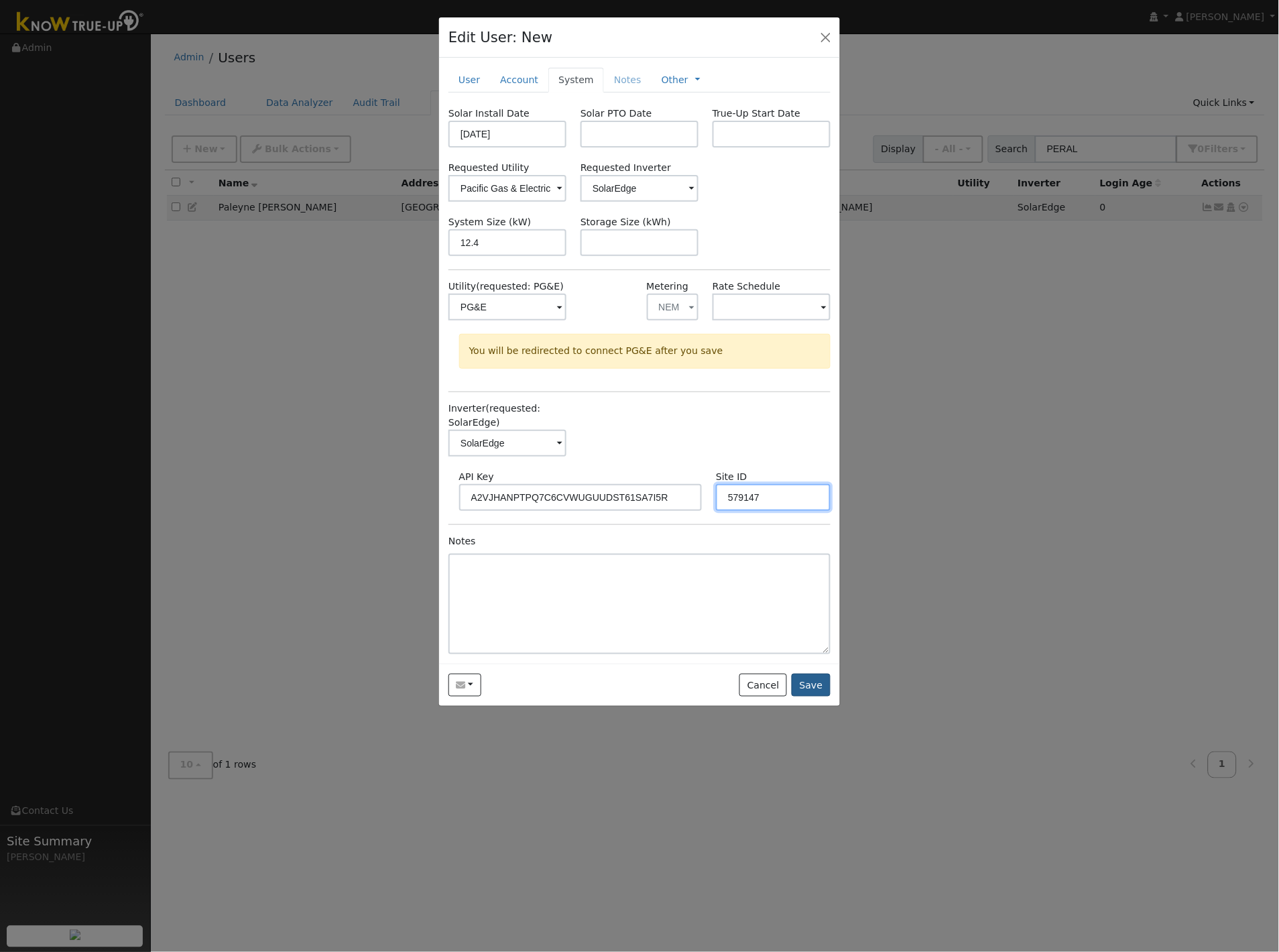
type input "579147"
click at [818, 686] on button "Save" at bounding box center [811, 685] width 39 height 23
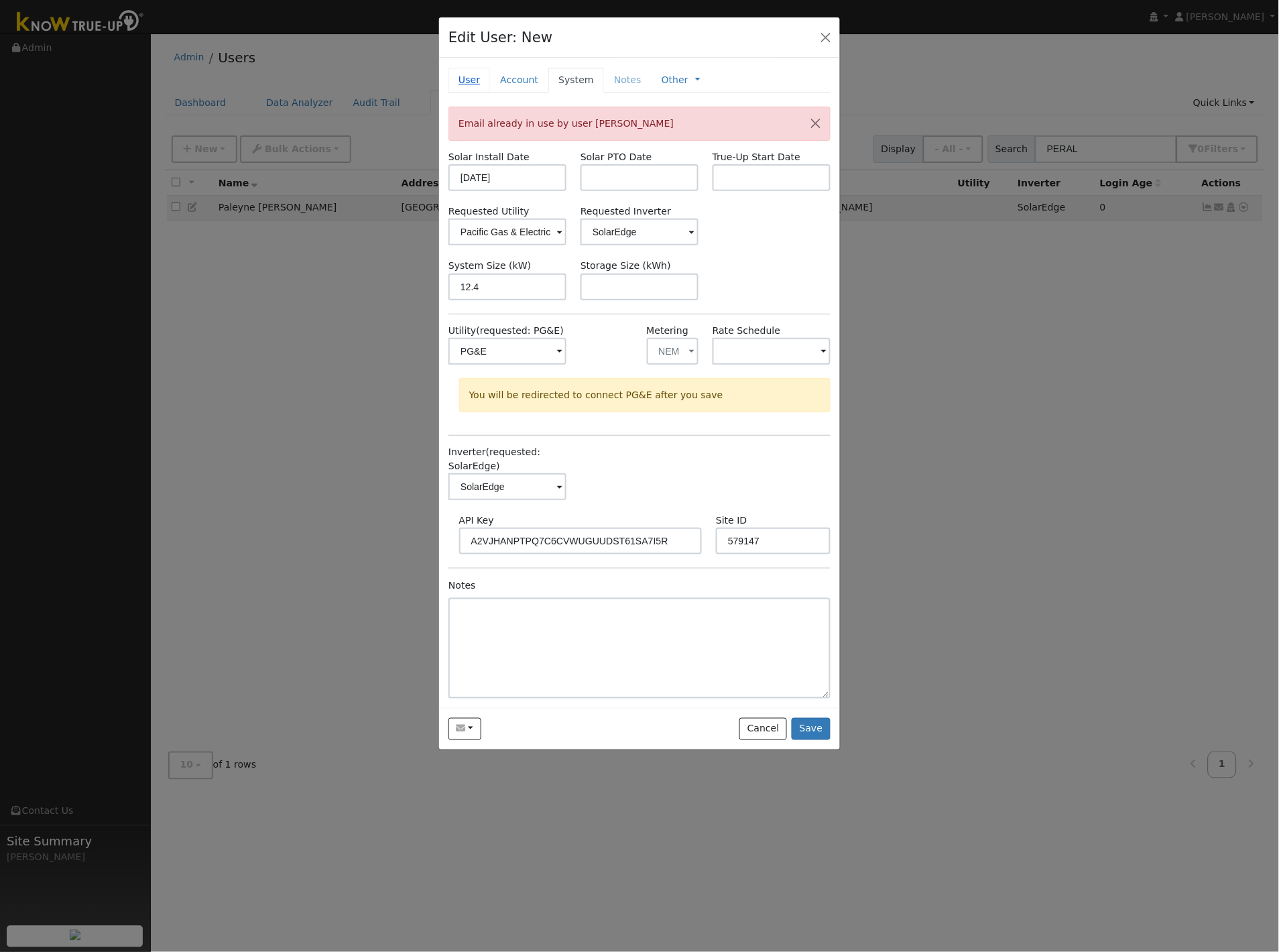
click at [469, 78] on link "User" at bounding box center [469, 80] width 42 height 25
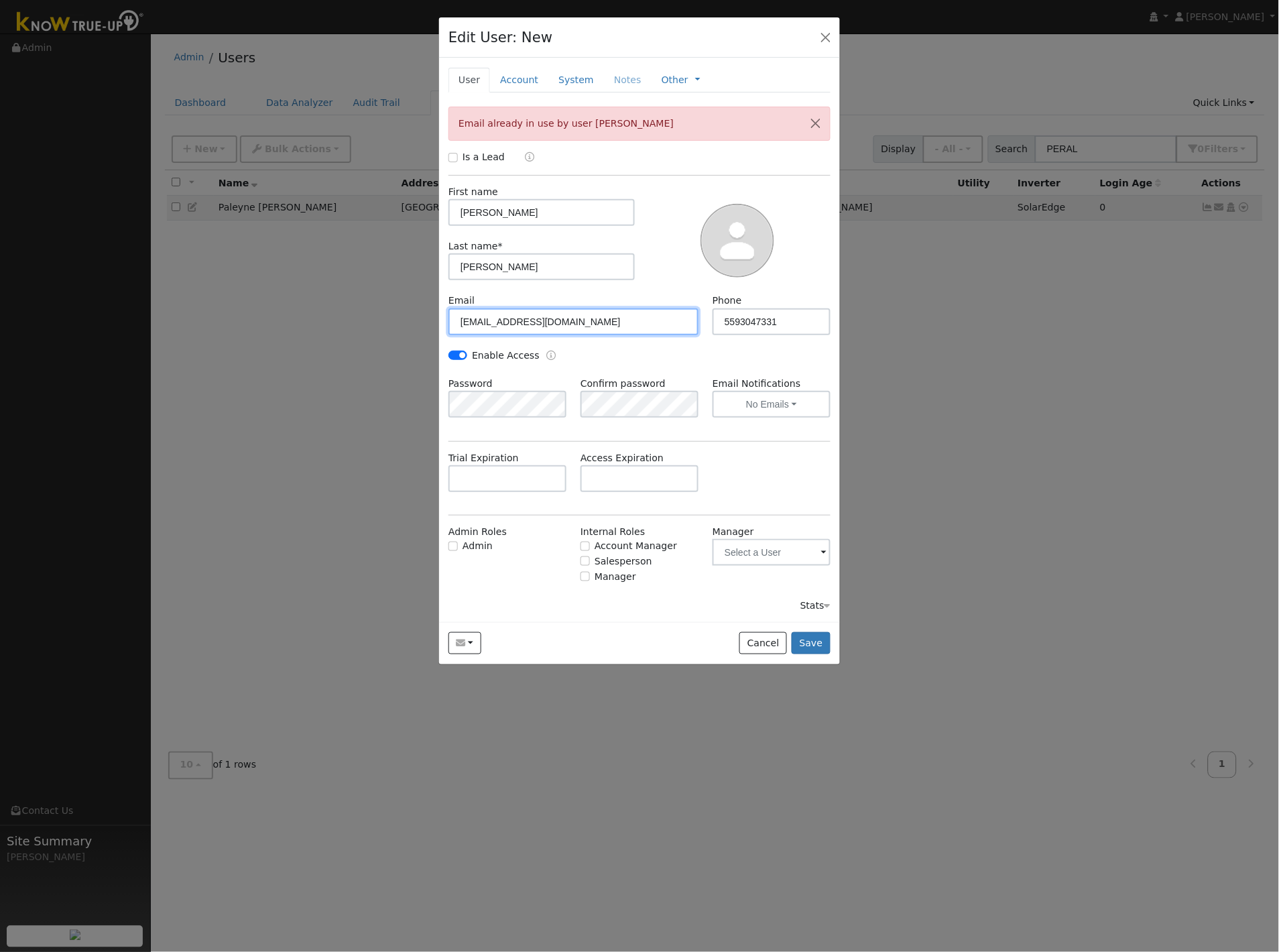
click at [499, 320] on input "[EMAIL_ADDRESS][DOMAIN_NAME]" at bounding box center [573, 322] width 250 height 27
type input "[EMAIL_ADDRESS][DOMAIN_NAME]"
click at [814, 644] on button "Save" at bounding box center [811, 644] width 39 height 23
